Goal: Transaction & Acquisition: Book appointment/travel/reservation

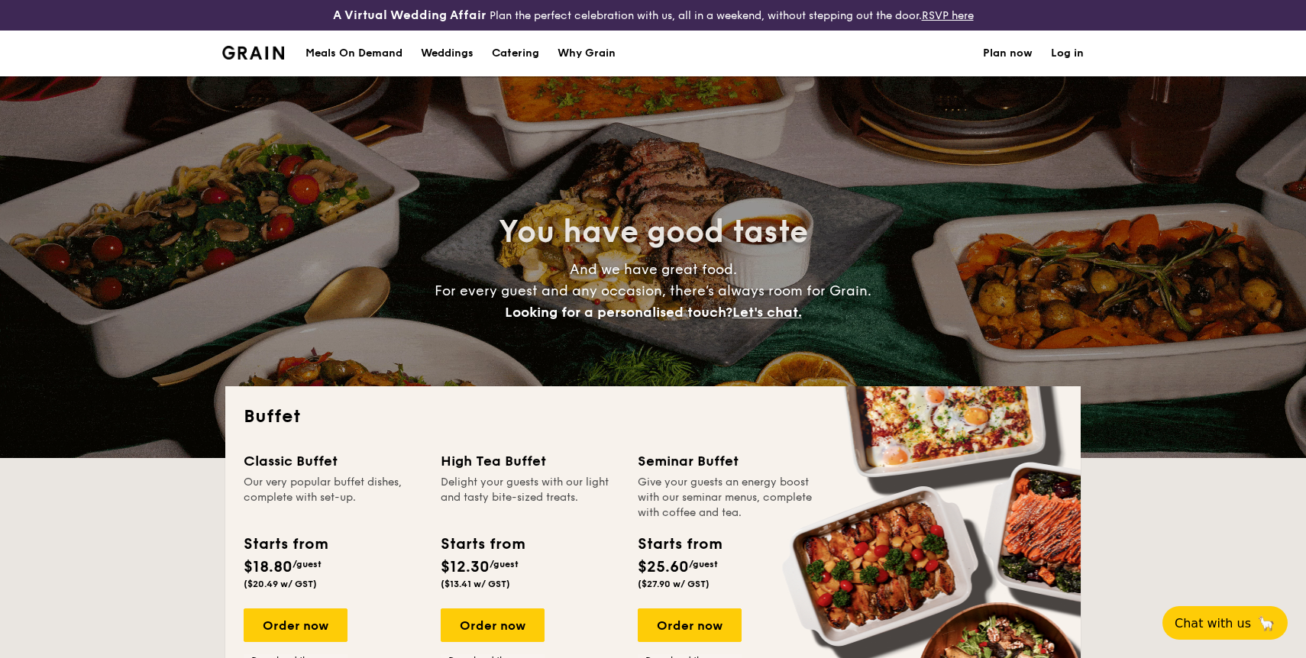
select select
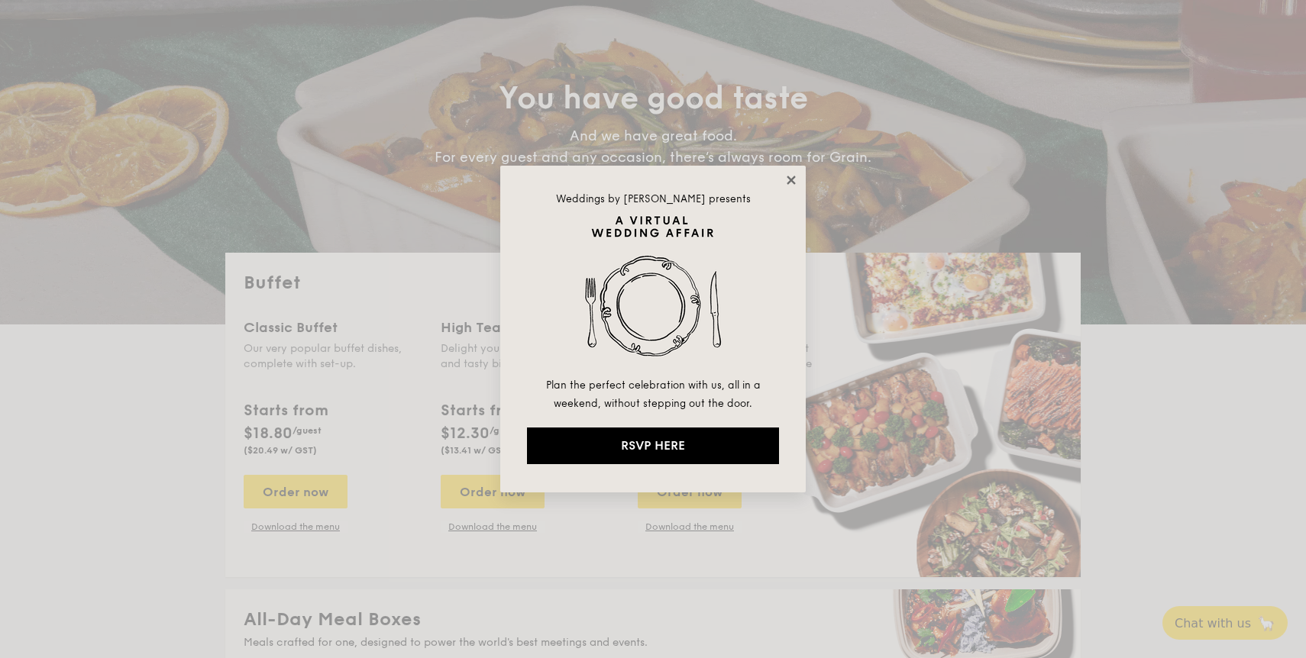
click at [791, 184] on icon at bounding box center [791, 180] width 14 height 14
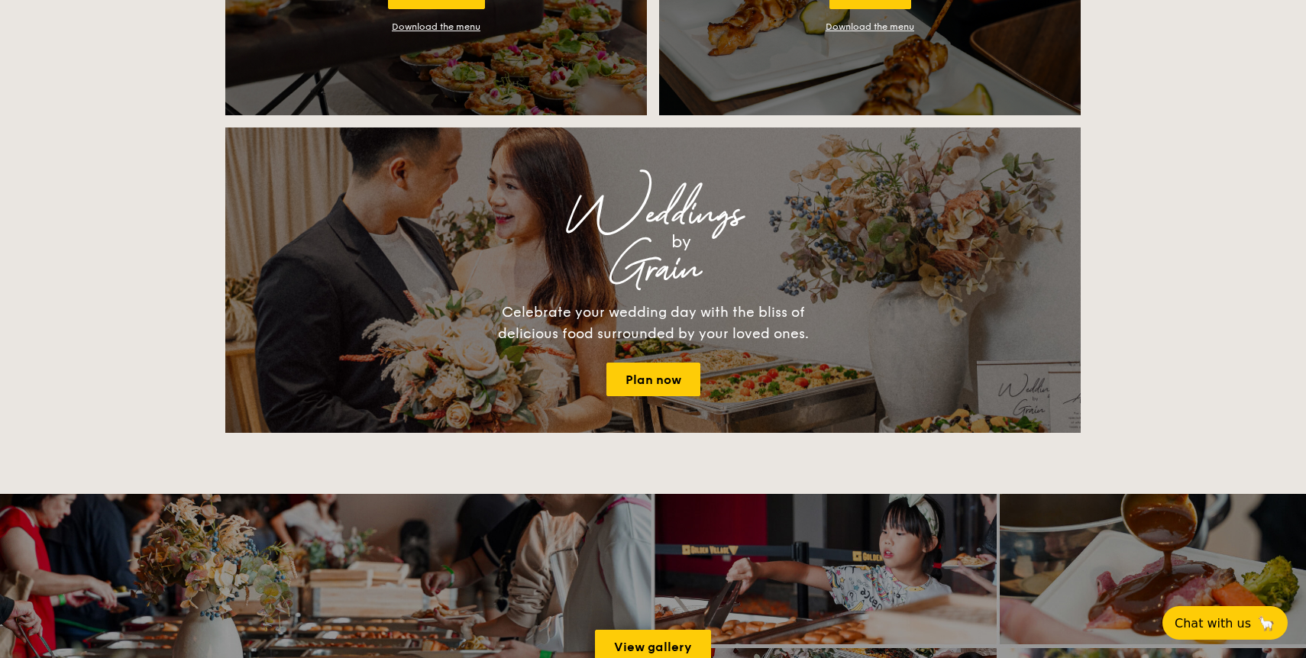
scroll to position [1601, 0]
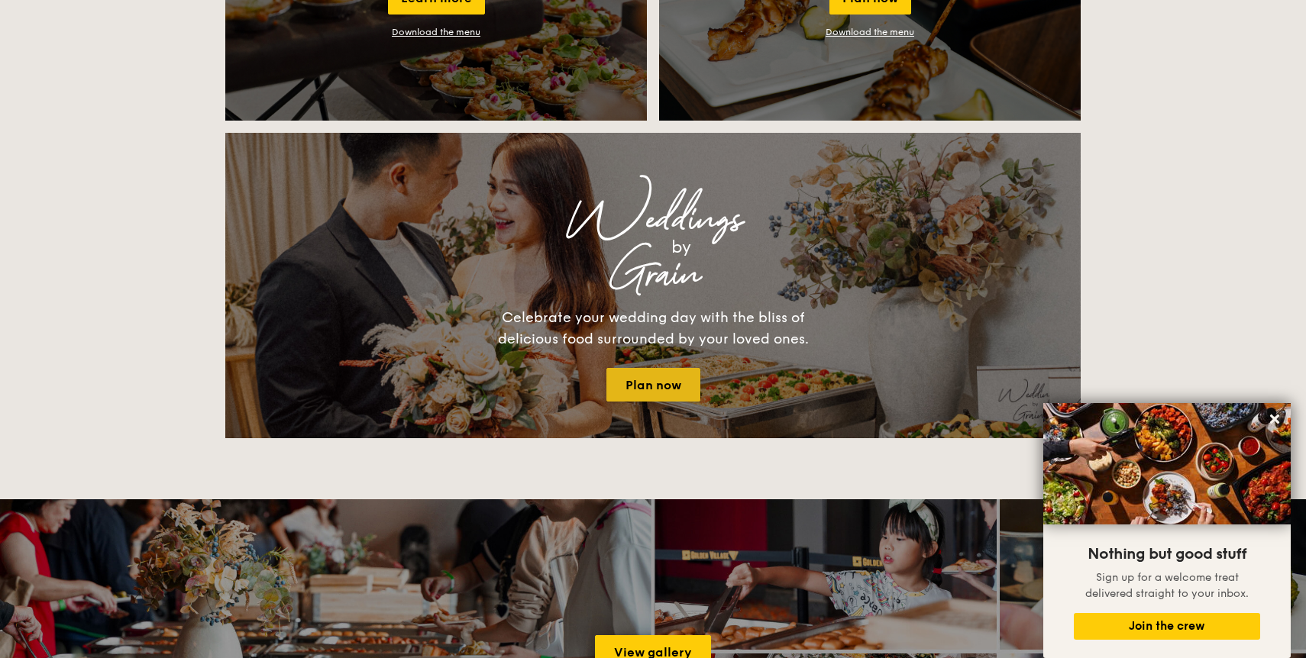
click at [655, 377] on link "Plan now" at bounding box center [653, 385] width 94 height 34
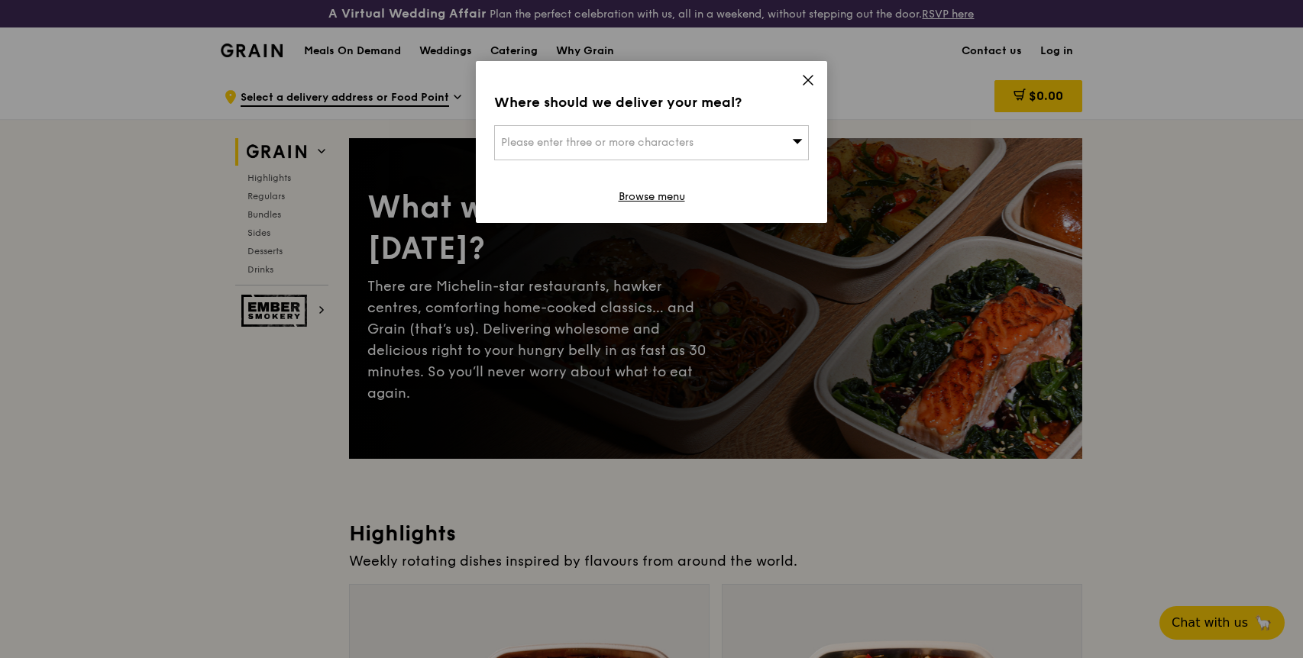
click at [807, 79] on icon at bounding box center [808, 80] width 14 height 14
